Goal: Task Accomplishment & Management: Manage account settings

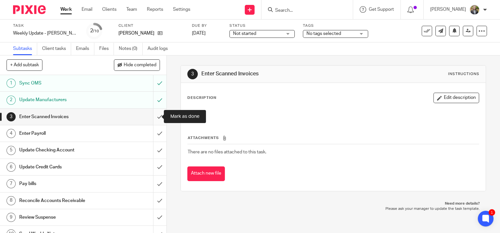
click at [154, 117] on input "submit" at bounding box center [83, 117] width 167 height 16
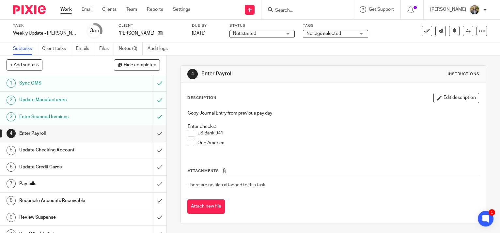
click at [190, 134] on span at bounding box center [191, 133] width 7 height 7
click at [191, 143] on span at bounding box center [191, 143] width 7 height 7
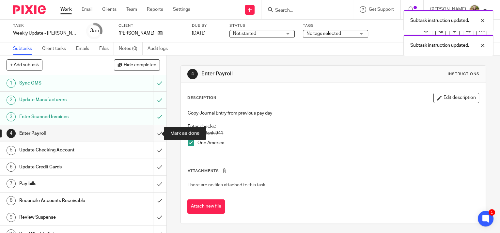
click at [153, 132] on input "submit" at bounding box center [83, 133] width 167 height 16
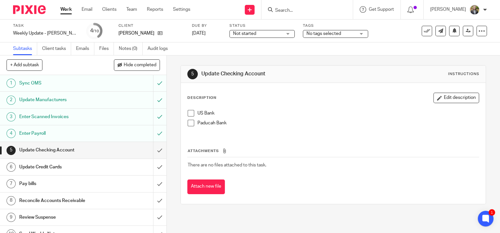
drag, startPoint x: 187, startPoint y: 109, endPoint x: 190, endPoint y: 120, distance: 10.7
click at [188, 110] on span at bounding box center [191, 113] width 7 height 7
click at [190, 123] on span at bounding box center [191, 123] width 7 height 7
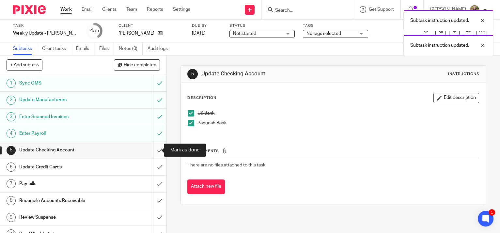
click at [152, 151] on input "submit" at bounding box center [83, 150] width 167 height 16
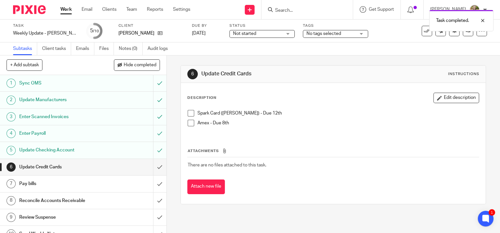
drag, startPoint x: 188, startPoint y: 112, endPoint x: 191, endPoint y: 121, distance: 9.4
click at [188, 112] on span at bounding box center [191, 113] width 7 height 7
click at [191, 124] on span at bounding box center [191, 123] width 7 height 7
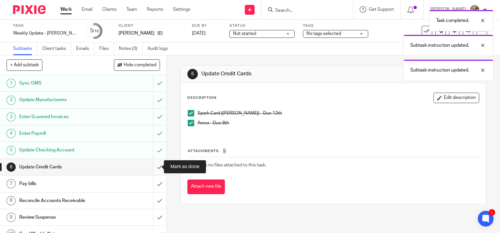
click at [152, 168] on input "submit" at bounding box center [83, 167] width 167 height 16
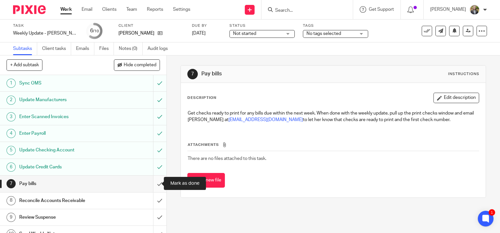
click at [154, 181] on input "submit" at bounding box center [83, 184] width 167 height 16
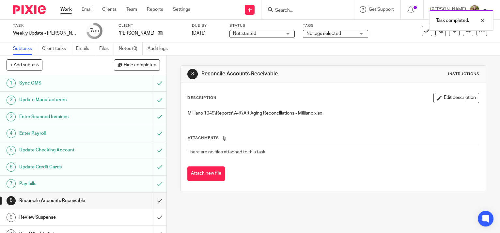
scroll to position [9, 0]
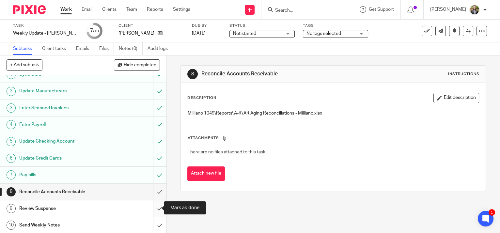
click at [154, 207] on input "submit" at bounding box center [83, 209] width 167 height 16
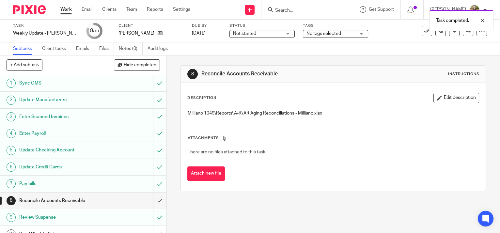
scroll to position [9, 0]
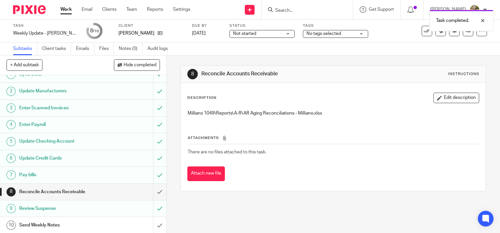
drag, startPoint x: 92, startPoint y: 221, endPoint x: 95, endPoint y: 222, distance: 3.4
click at [93, 221] on h1 "Send Weekly Notes" at bounding box center [61, 226] width 85 height 10
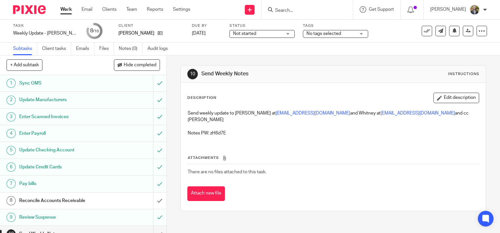
click at [220, 130] on p "Notes PW: zH6d7E" at bounding box center [333, 133] width 291 height 7
click at [218, 130] on p "Notes PW: zH6d7E" at bounding box center [333, 133] width 291 height 7
copy p "zH6d7E"
click at [438, 178] on div "Attachments There are no files attached to this task. Attach new file" at bounding box center [334, 171] width 292 height 59
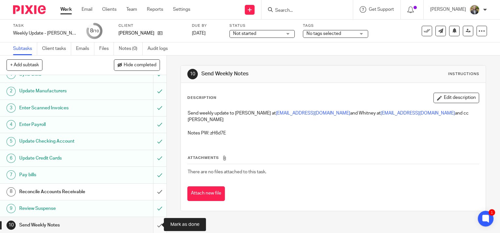
click at [147, 222] on input "submit" at bounding box center [83, 225] width 167 height 16
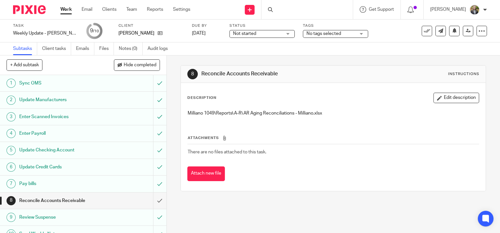
click at [63, 8] on link "Work" at bounding box center [65, 9] width 11 height 7
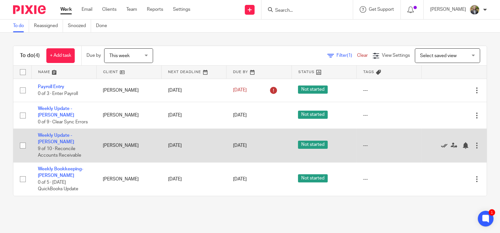
click at [441, 142] on icon at bounding box center [444, 145] width 7 height 7
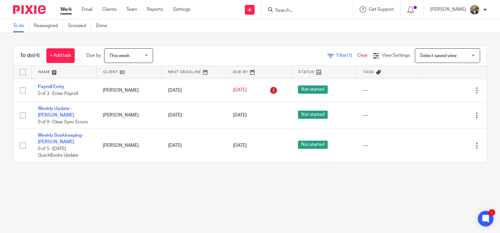
click at [451, 185] on main "To do Reassigned Snoozed Done To do (4) + Add task Due by This week This week T…" at bounding box center [250, 116] width 500 height 233
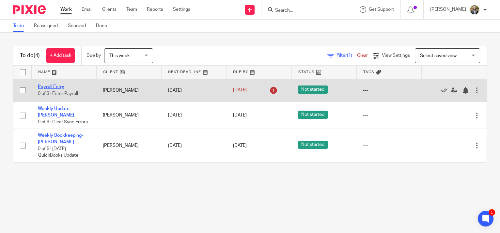
click at [55, 85] on link "Payroll Entry" at bounding box center [51, 87] width 26 height 5
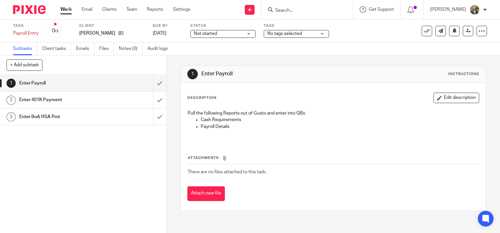
click at [66, 9] on link "Work" at bounding box center [65, 9] width 11 height 7
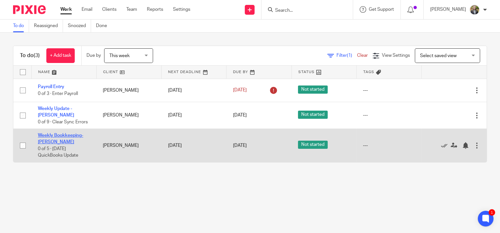
click at [77, 133] on link "Weekly Bookkeeping- [PERSON_NAME]" at bounding box center [60, 138] width 45 height 11
